Goal: Task Accomplishment & Management: Use online tool/utility

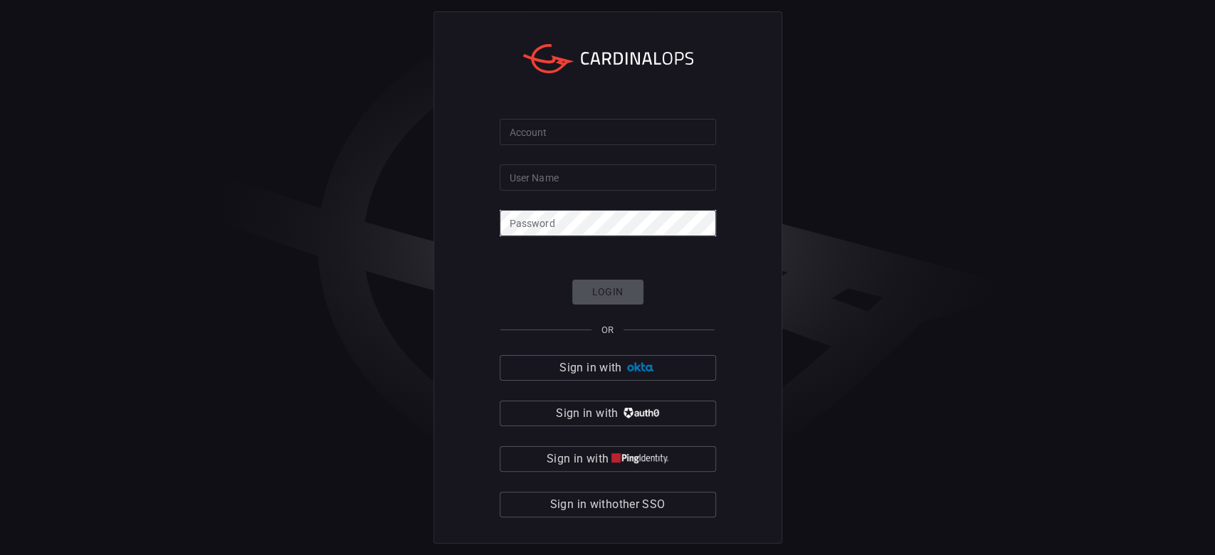
click at [585, 179] on input "User Name" at bounding box center [608, 177] width 216 height 26
click at [529, 132] on input "Account" at bounding box center [608, 132] width 216 height 26
click at [528, 179] on input "User Name" at bounding box center [608, 177] width 216 height 26
click at [504, 126] on input "Account" at bounding box center [608, 132] width 216 height 26
type input "[PERSON_NAME]"
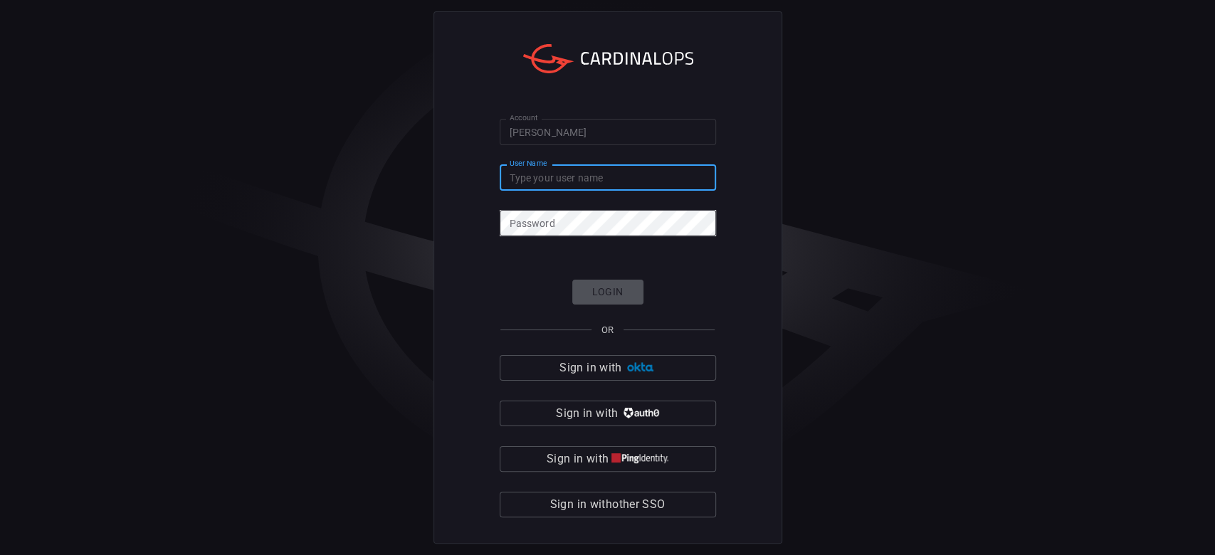
paste input "[PERSON_NAME][EMAIL_ADDRESS][PERSON_NAME][DOMAIN_NAME]"
type input "[PERSON_NAME][EMAIL_ADDRESS][PERSON_NAME][DOMAIN_NAME]"
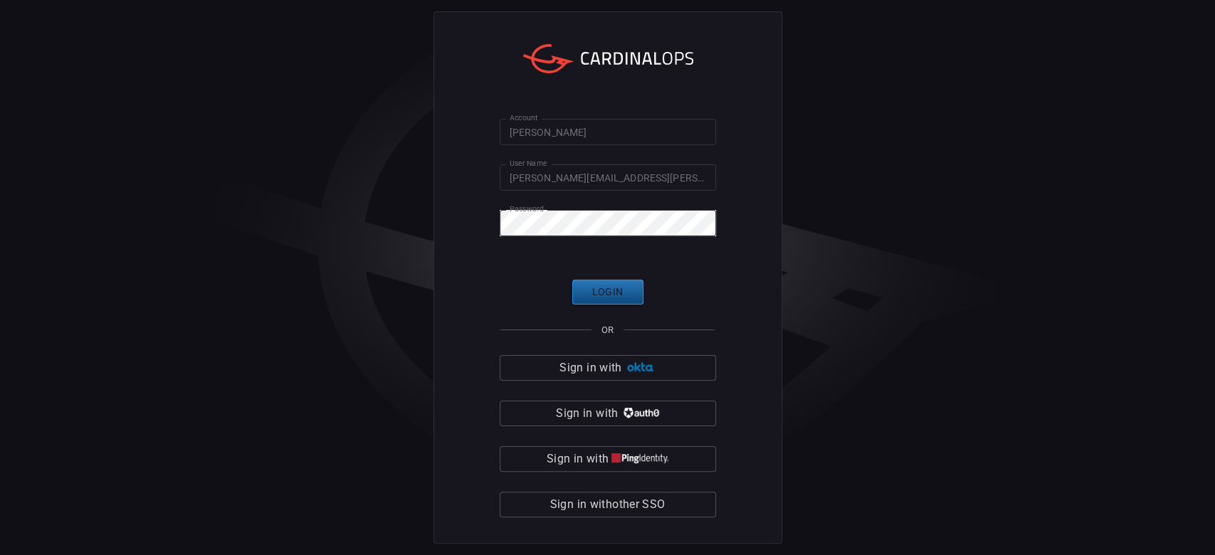
click at [607, 290] on button "Login" at bounding box center [607, 292] width 71 height 25
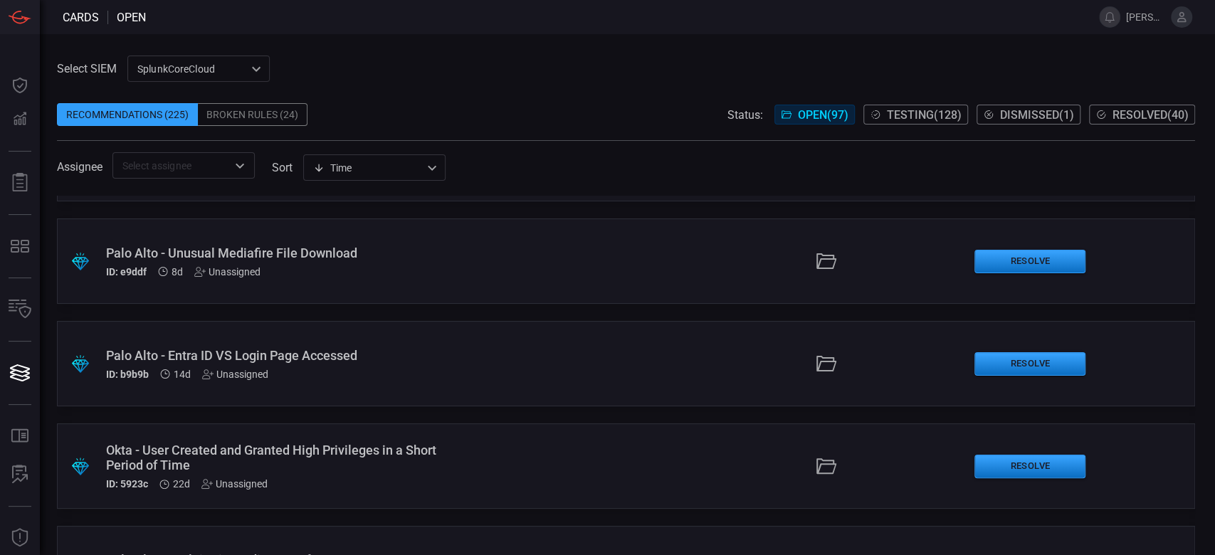
scroll to position [95, 0]
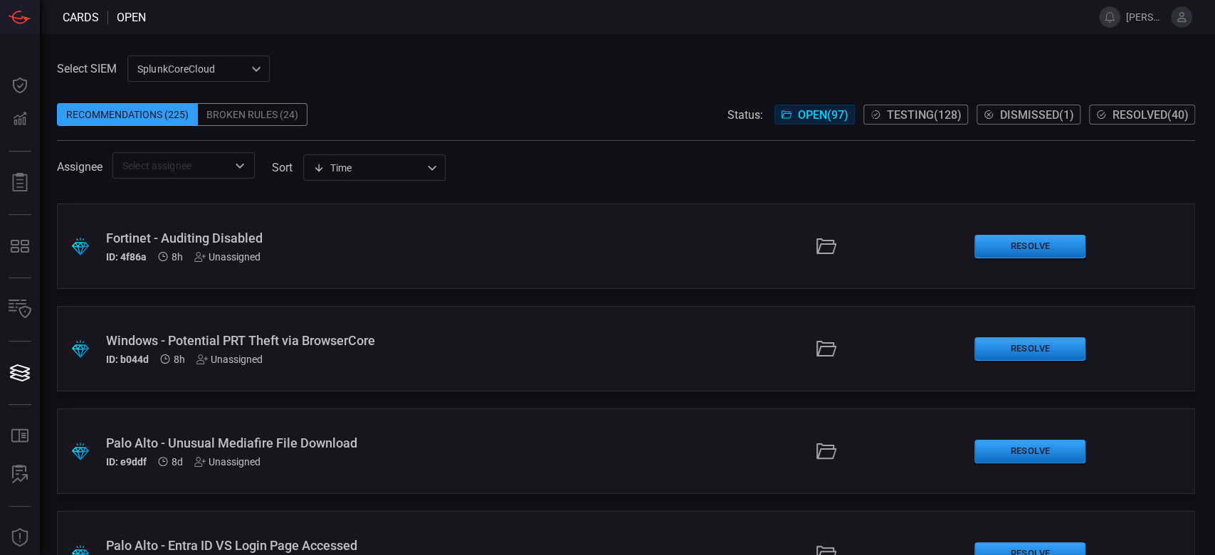
click at [501, 328] on div ".suggested_cards_icon{fill:url(#suggested_cards_icon);} Windows - Potential PRT…" at bounding box center [626, 348] width 1138 height 85
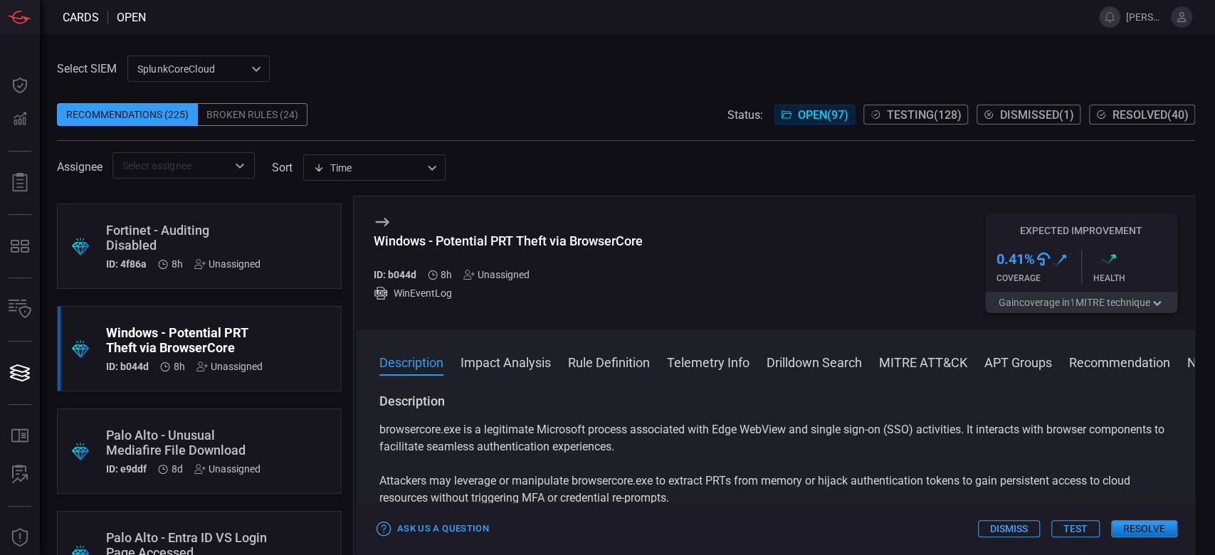
click at [1089, 527] on button "Test" at bounding box center [1076, 528] width 48 height 17
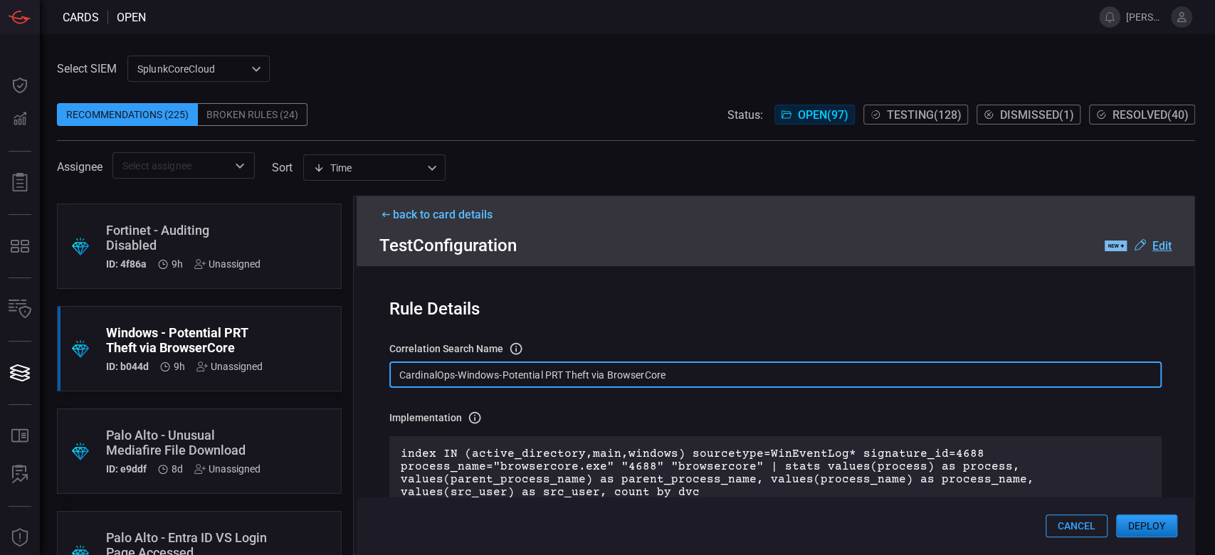
drag, startPoint x: 679, startPoint y: 373, endPoint x: 340, endPoint y: 379, distance: 338.9
click at [340, 379] on div ".suggested_cards_icon{fill:url(#suggested_cards_icon);} Palo Alto - Unusual Dis…" at bounding box center [626, 376] width 1138 height 360
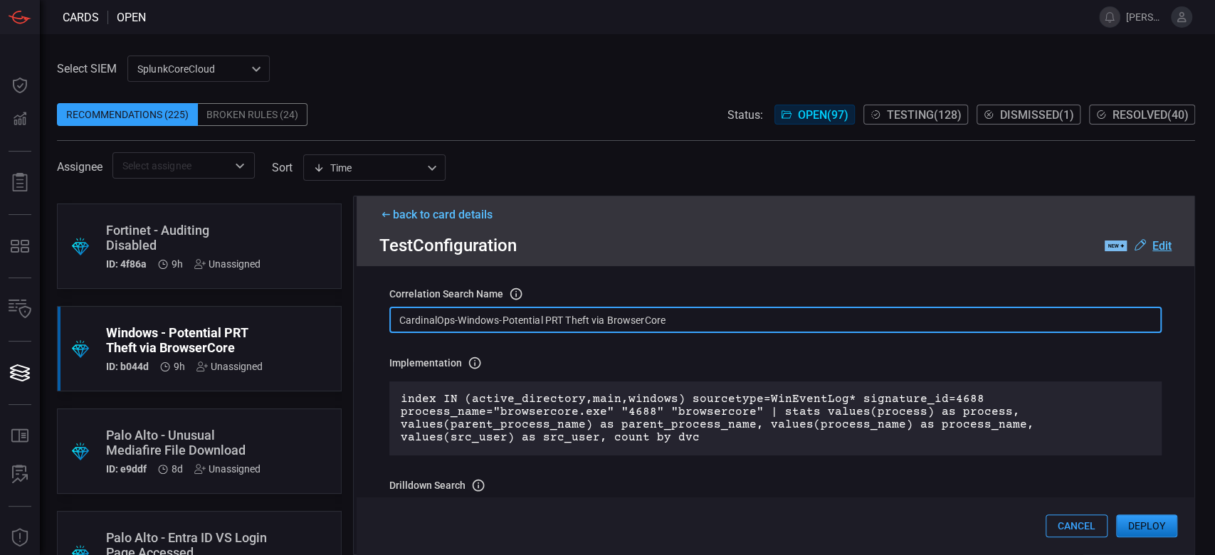
scroll to position [95, 0]
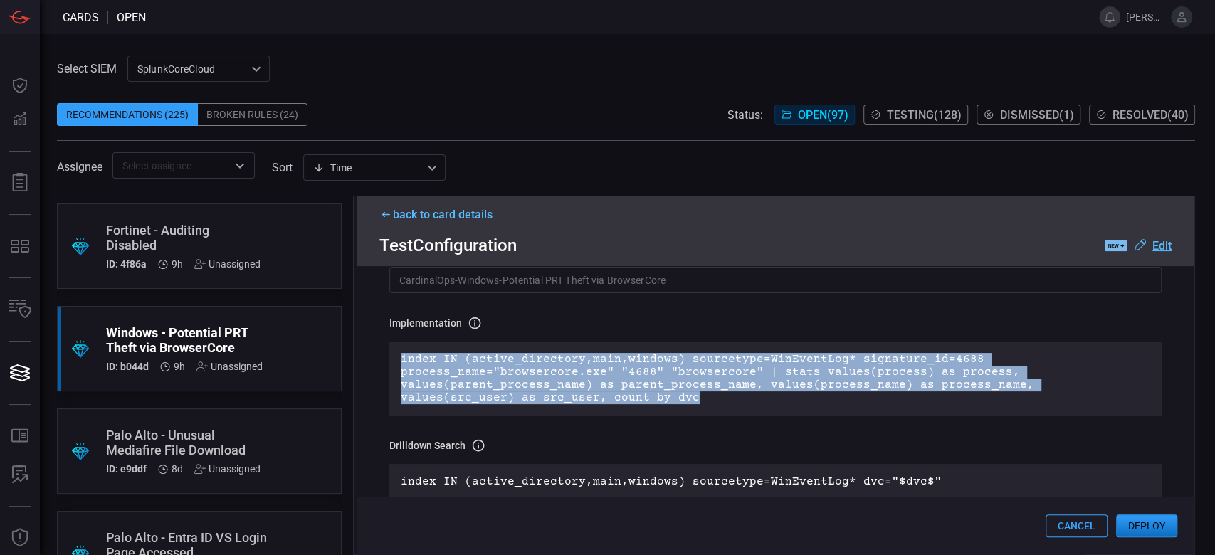
drag, startPoint x: 583, startPoint y: 405, endPoint x: 396, endPoint y: 350, distance: 195.1
click at [396, 350] on div "index IN (active_directory,main,windows) sourcetype=WinEventLog* signature_id=4…" at bounding box center [775, 379] width 772 height 74
copy p "index IN (active_directory,main,windows) sourcetype=WinEventLog* signature_id=4…"
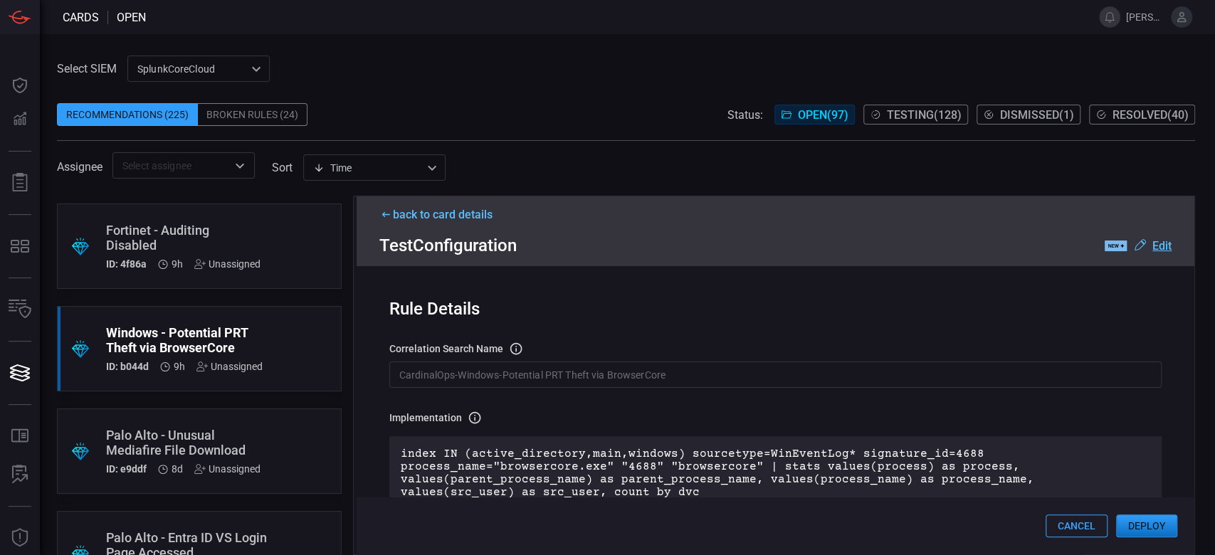
click at [400, 215] on div "back to card details" at bounding box center [775, 215] width 792 height 14
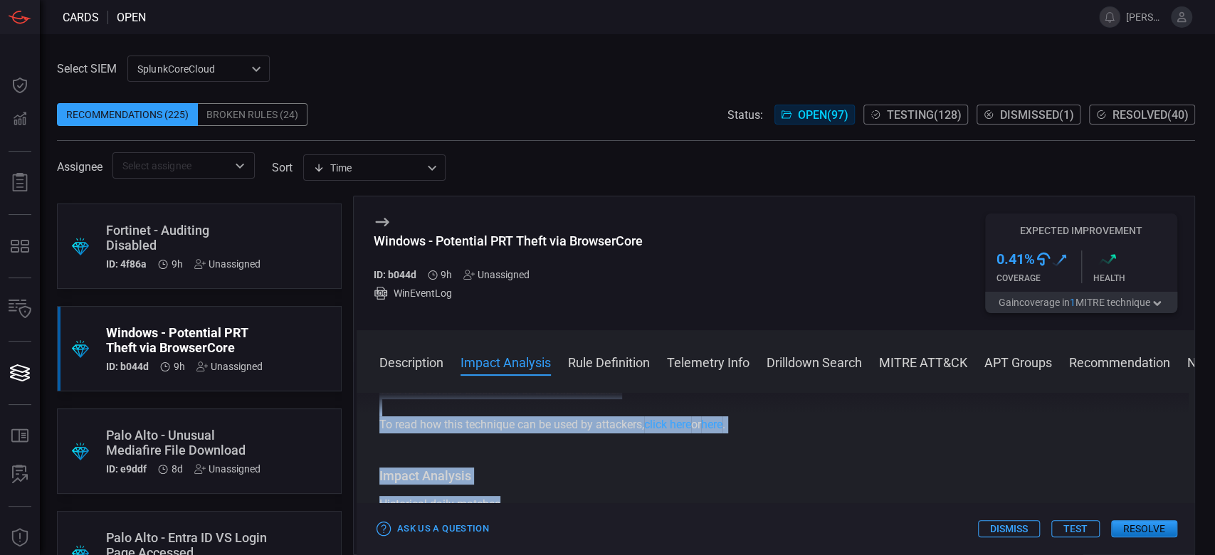
scroll to position [17, 0]
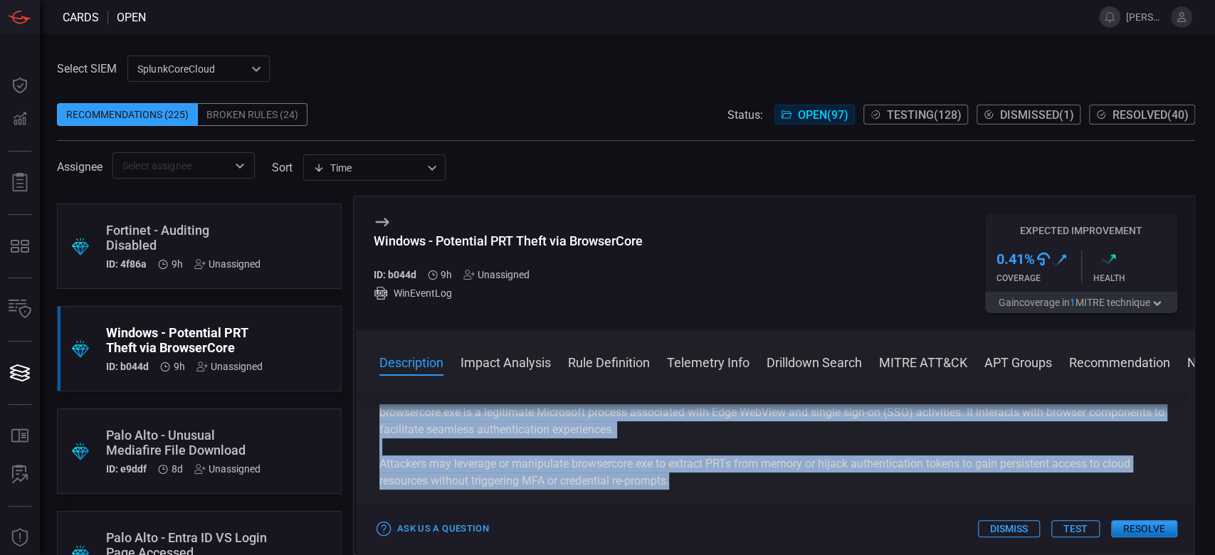
drag, startPoint x: 377, startPoint y: 426, endPoint x: 689, endPoint y: 489, distance: 318.9
click at [689, 489] on div "Description browsercore.exe is a legitimate Microsoft process associated with E…" at bounding box center [776, 471] width 838 height 157
copy div "browsercore.exe is a legitimate Microsoft process associated with Edge WebView …"
click at [1082, 530] on button "Test" at bounding box center [1076, 528] width 48 height 17
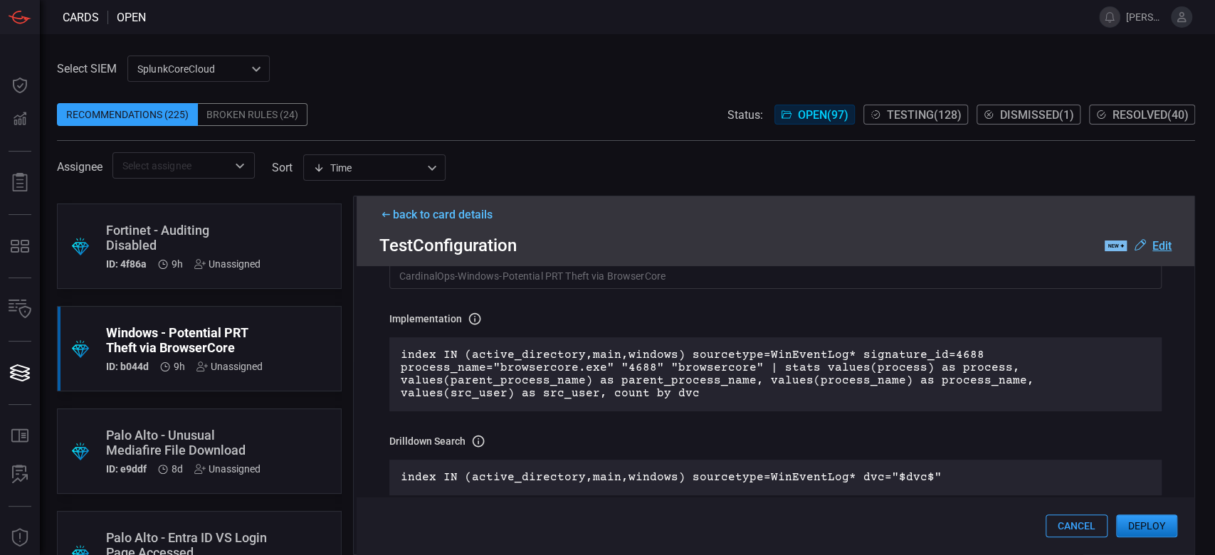
scroll to position [189, 0]
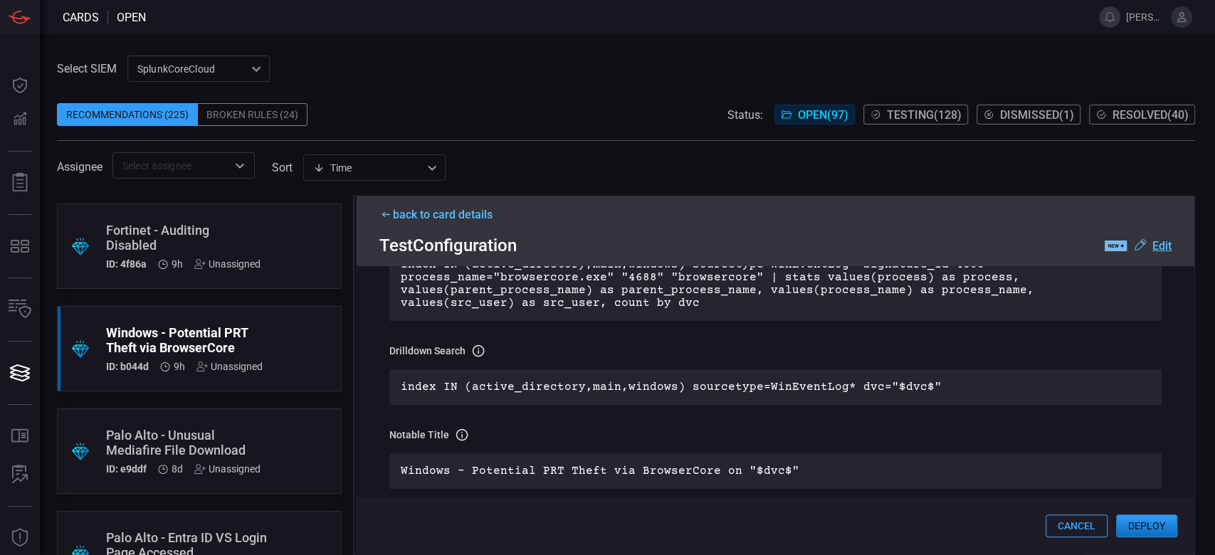
click at [1141, 527] on button "Deploy" at bounding box center [1146, 526] width 61 height 23
